Goal: Transaction & Acquisition: Obtain resource

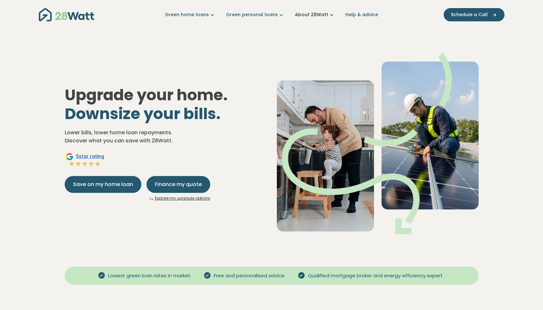
click at [311, 13] on link "About 28Watt" at bounding box center [315, 14] width 40 height 7
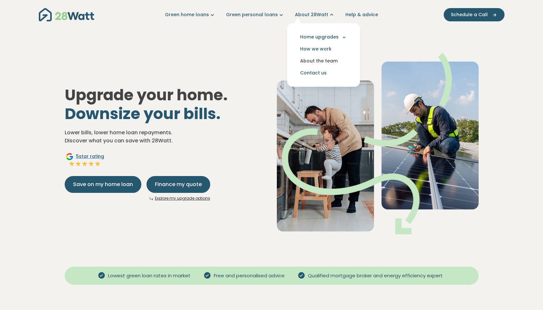
click at [307, 60] on link "About the team" at bounding box center [323, 61] width 62 height 12
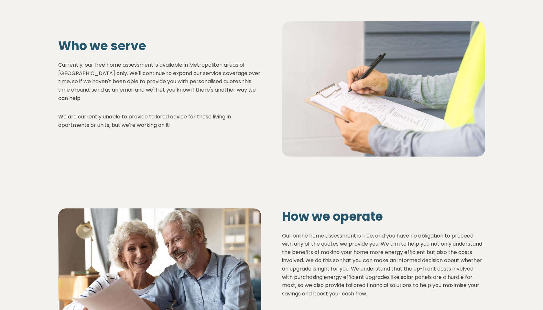
scroll to position [164, 0]
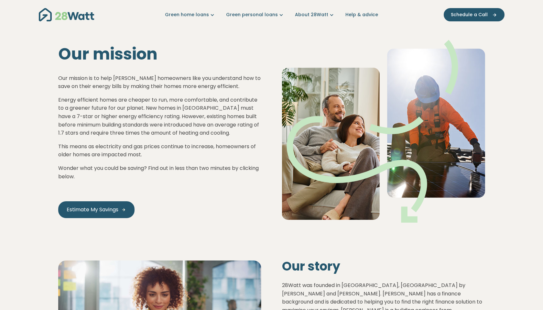
scroll to position [164, 0]
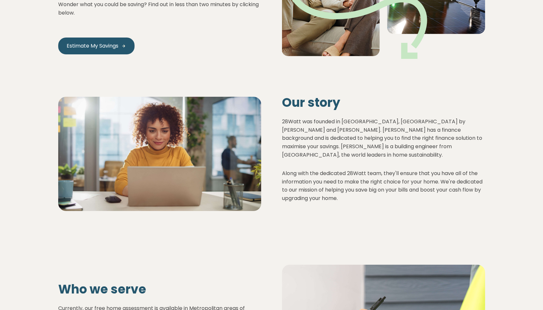
click at [376, 169] on p "Along with the dedicated 28Watt team, they'll ensure that you have all of the i…" at bounding box center [383, 185] width 203 height 33
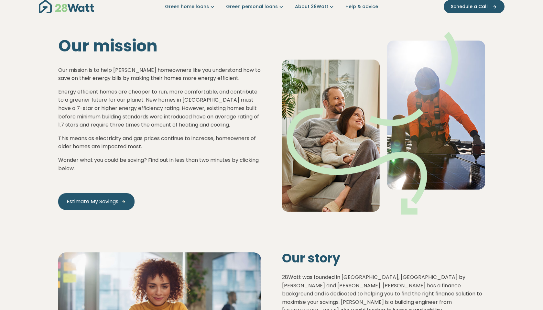
scroll to position [0, 0]
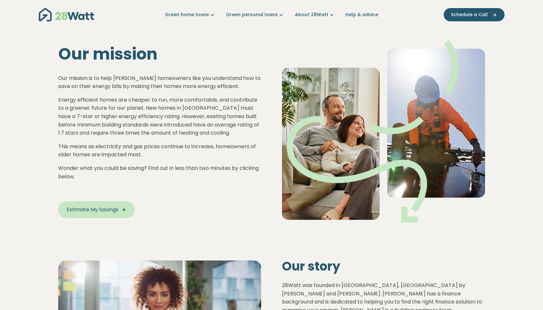
click at [103, 206] on span "Estimate My Savings" at bounding box center [93, 210] width 52 height 8
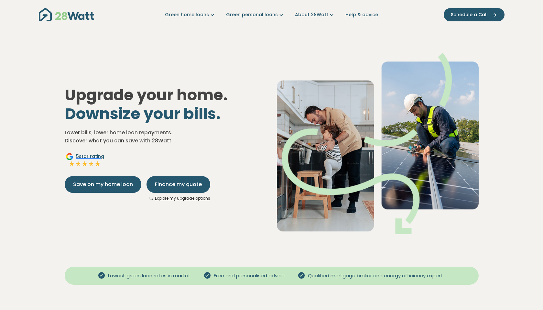
click at [223, 138] on p "Lower bills, lower home loan repayments. Discover what you can save with 28Watt." at bounding box center [166, 136] width 202 height 16
click at [111, 184] on span "Save on my home loan" at bounding box center [103, 185] width 60 height 8
click at [171, 182] on span "Finance my quote" at bounding box center [178, 185] width 47 height 8
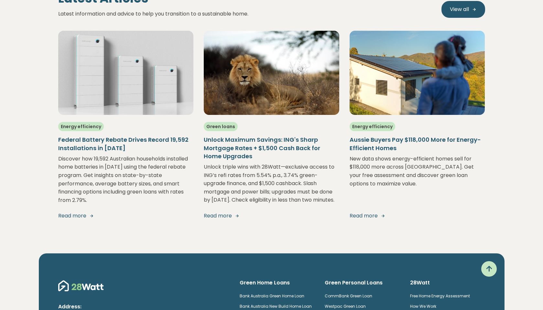
scroll to position [1480, 0]
